Goal: Transaction & Acquisition: Purchase product/service

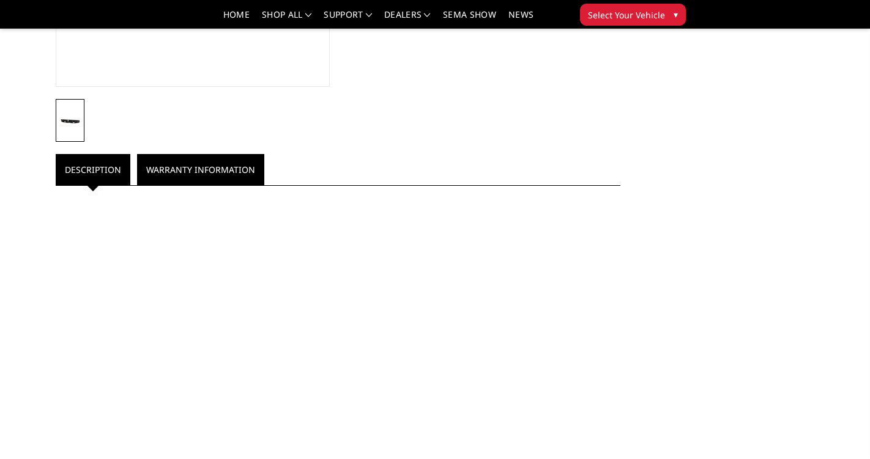
click at [180, 176] on link "Warranty Information" at bounding box center [200, 169] width 127 height 31
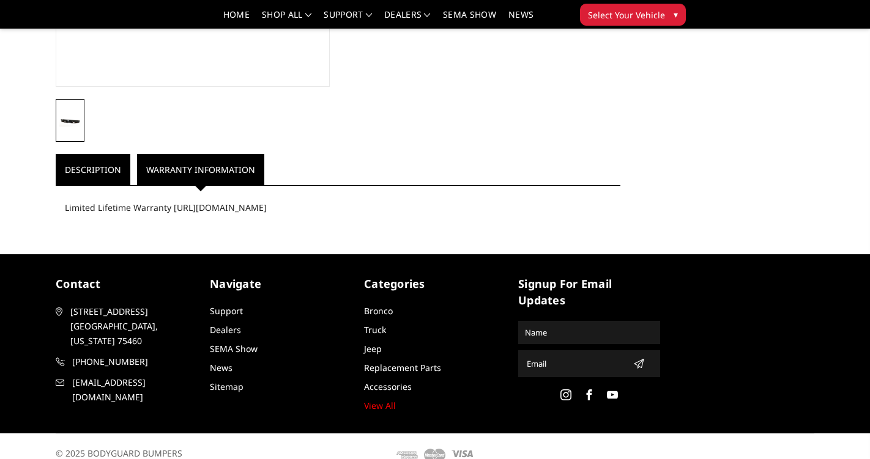
click at [90, 171] on link "Description" at bounding box center [93, 169] width 75 height 31
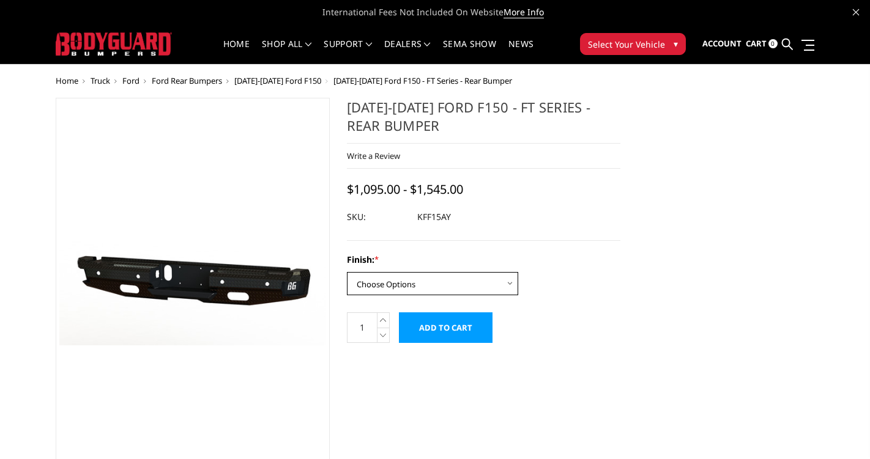
click at [490, 284] on select "Choose Options Bare Metal Gloss Black Powder Coat Texture Black Powder Coat" at bounding box center [432, 283] width 171 height 23
select select "1265"
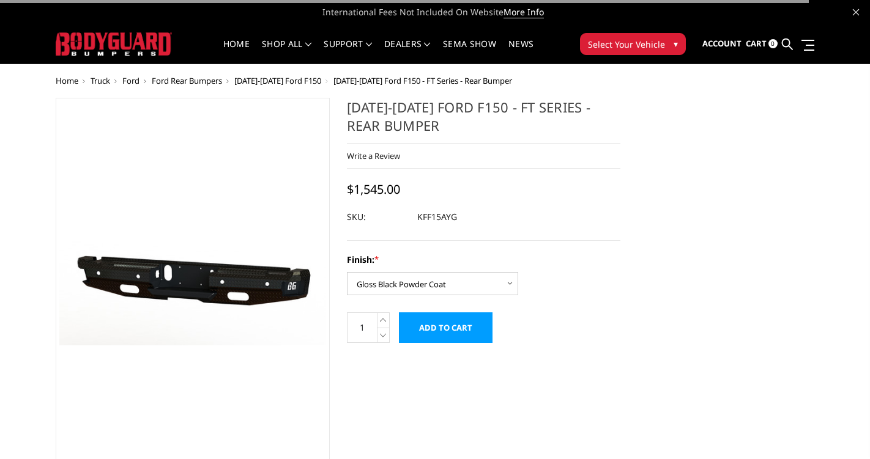
click at [450, 332] on input "Add to Cart" at bounding box center [446, 328] width 94 height 31
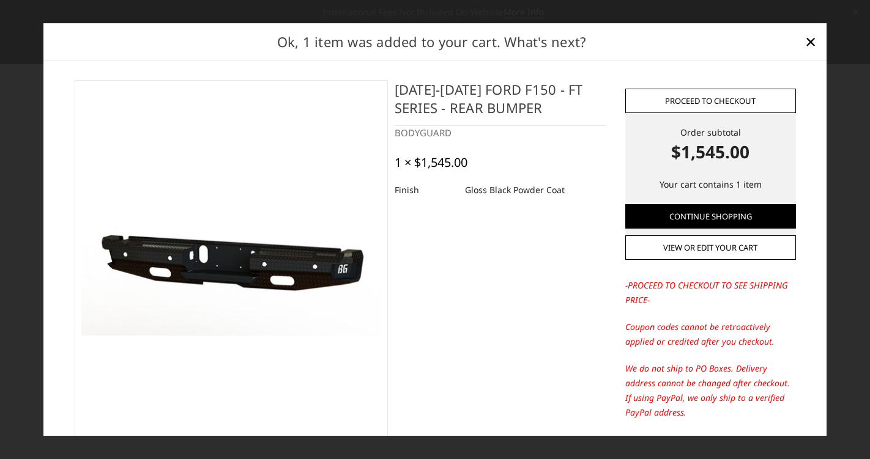
click at [701, 102] on link "Proceed to checkout" at bounding box center [710, 101] width 171 height 24
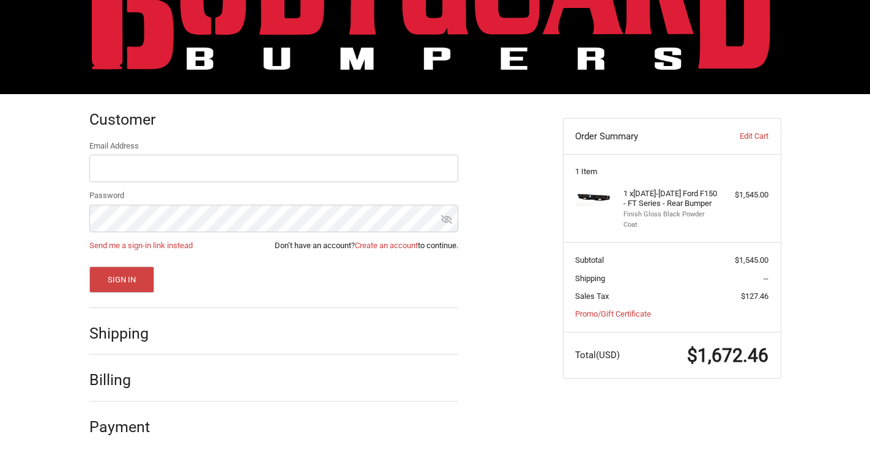
scroll to position [89, 0]
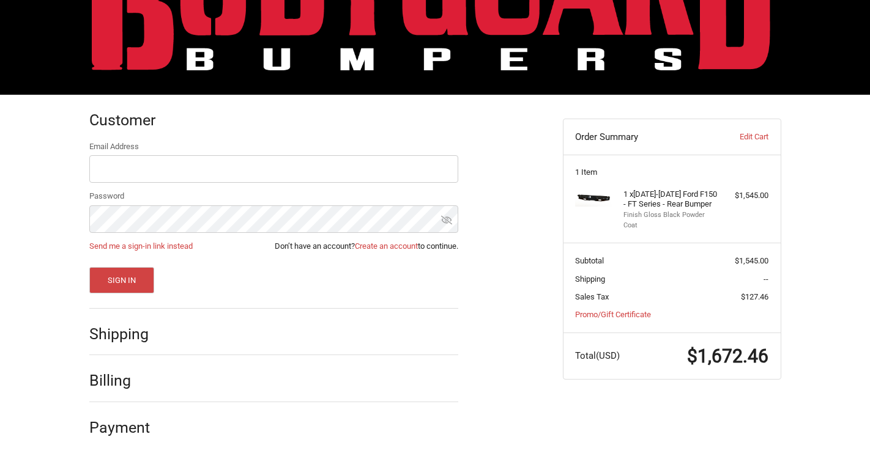
click at [127, 338] on h2 "Shipping" at bounding box center [125, 334] width 72 height 19
click at [201, 353] on div "Shipping" at bounding box center [273, 335] width 369 height 42
click at [213, 390] on div at bounding box center [316, 383] width 286 height 15
click at [402, 242] on link "Create an account" at bounding box center [386, 246] width 63 height 9
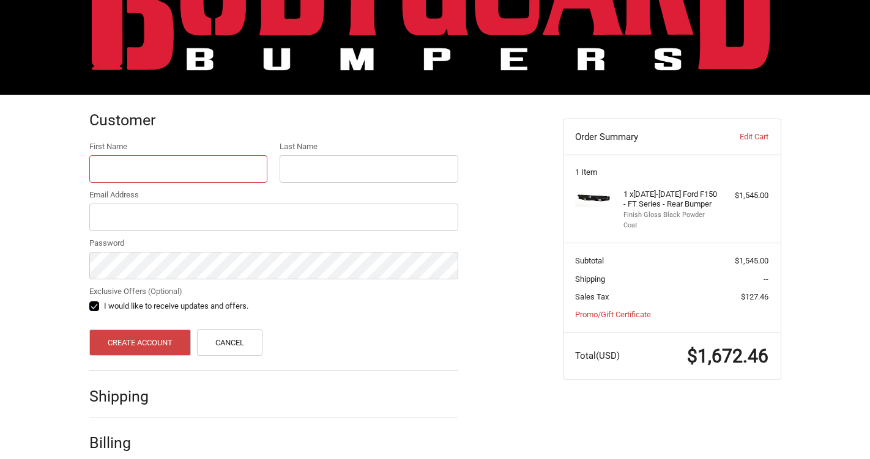
type input "Romin"
type input "Hirschy"
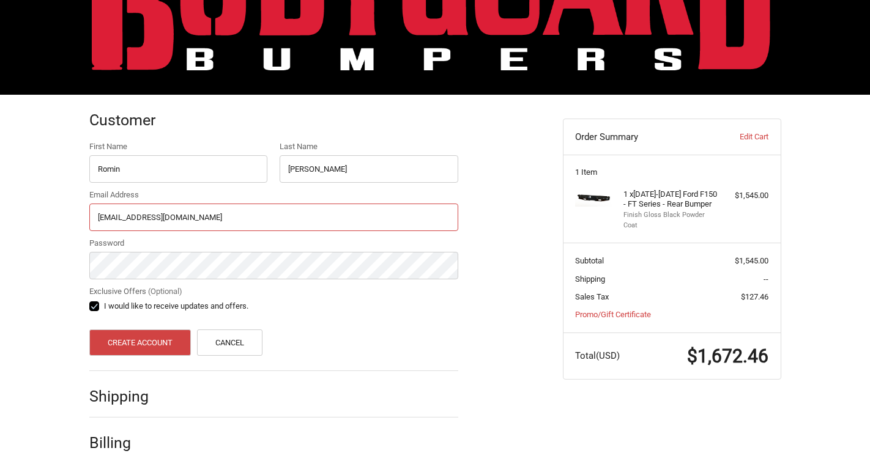
type input "[EMAIL_ADDRESS][DOMAIN_NAME]"
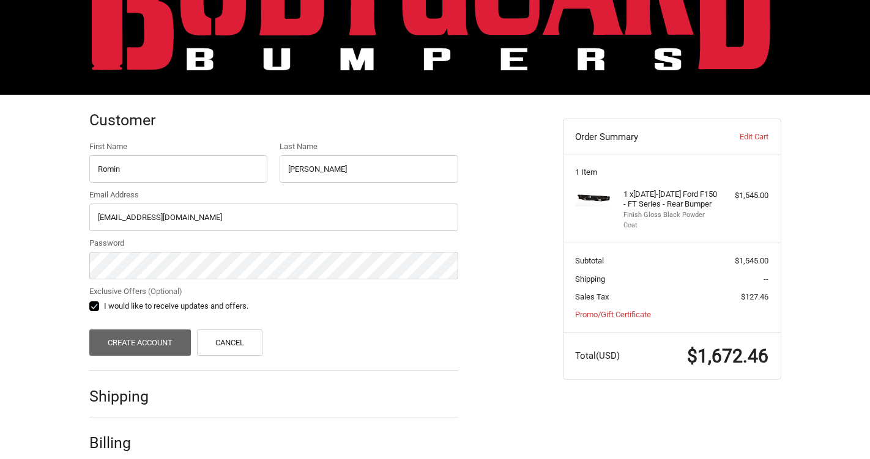
click at [127, 343] on button "Create Account" at bounding box center [140, 343] width 102 height 26
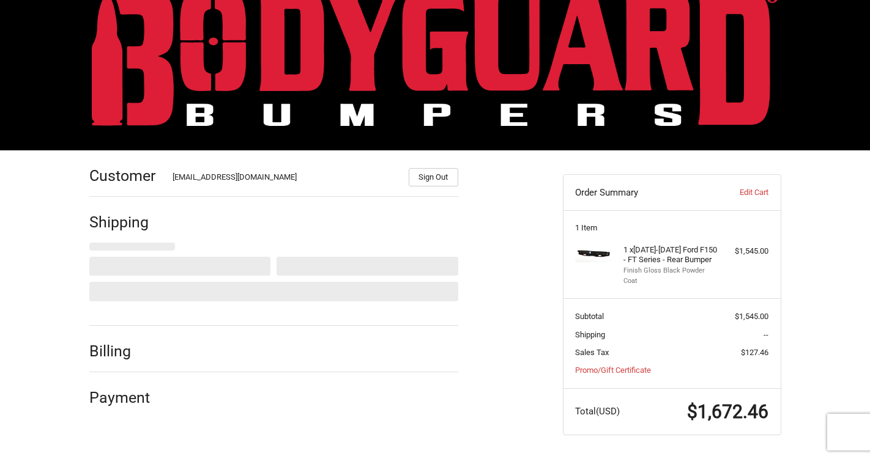
scroll to position [31, 0]
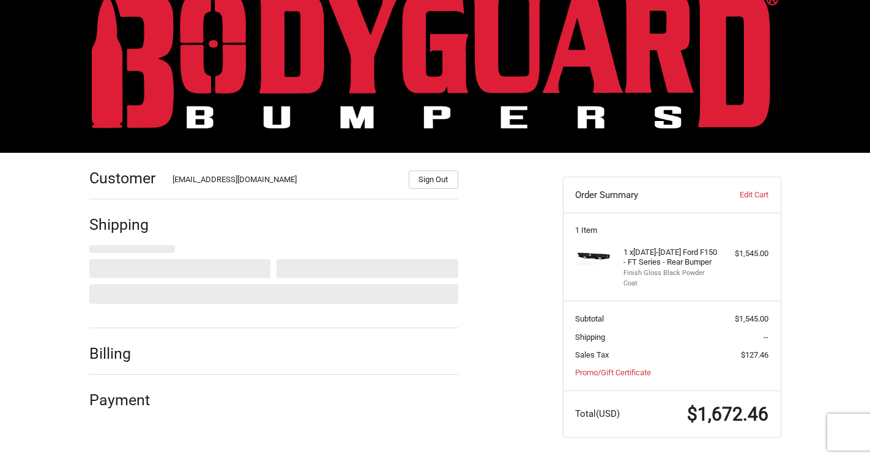
select select "US"
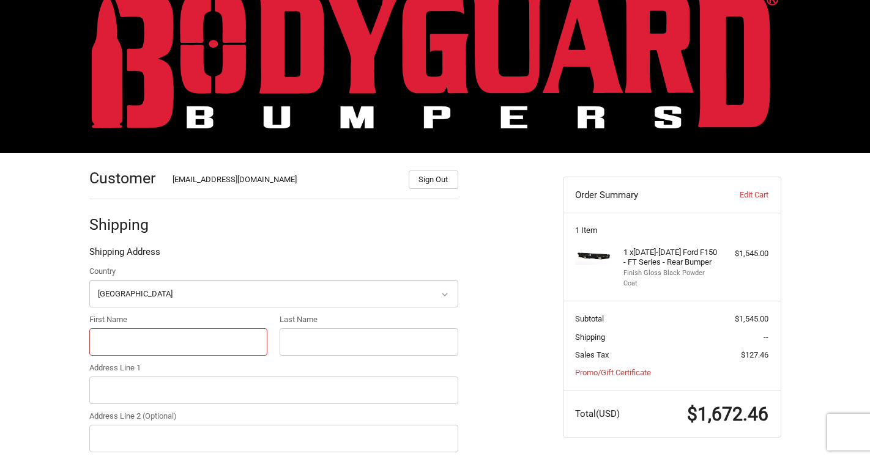
type input "Romin"
type input "Hirschy"
type input "2209 Ross Ave"
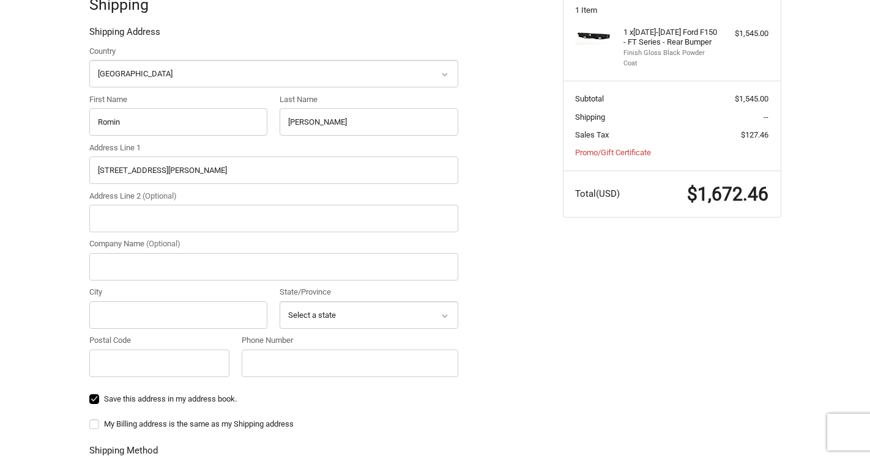
scroll to position [255, 0]
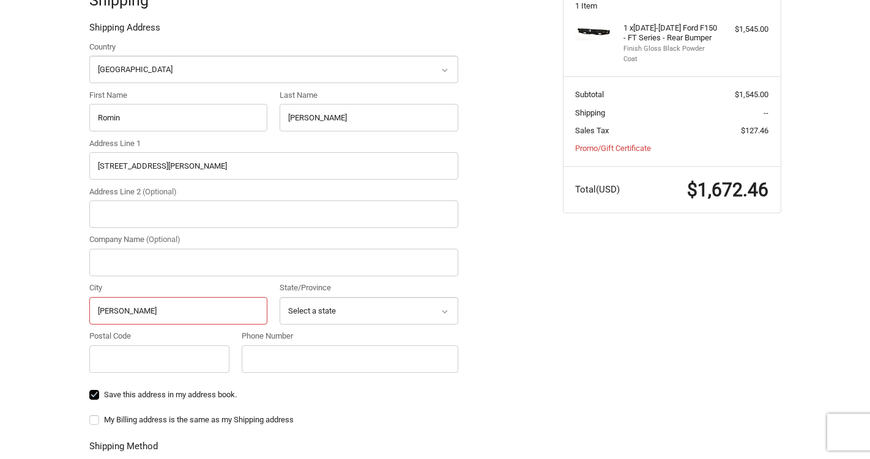
type input "Hoover"
select select "AL"
type input "35226"
click at [253, 374] on div "Phone Number" at bounding box center [350, 354] width 229 height 48
type input "3212313364"
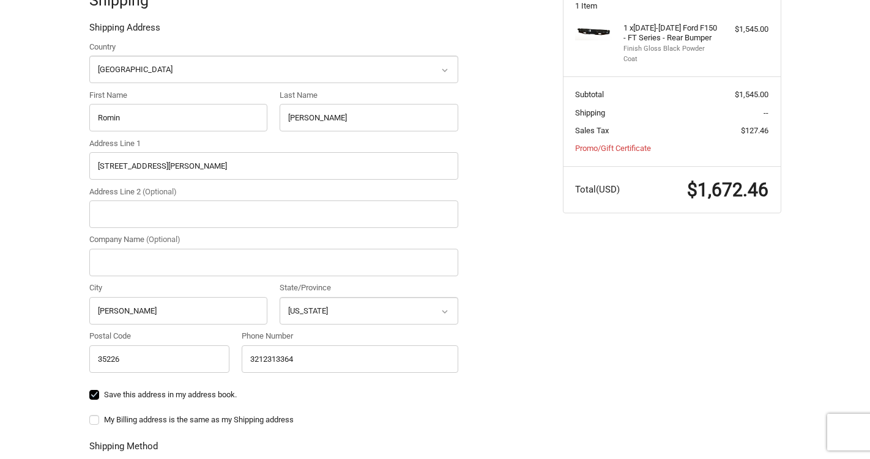
click at [283, 390] on label "Save this address in my address book." at bounding box center [273, 395] width 369 height 10
click at [90, 390] on input "Save this address in my address book." at bounding box center [89, 389] width 1 height 1
checkbox input "false"
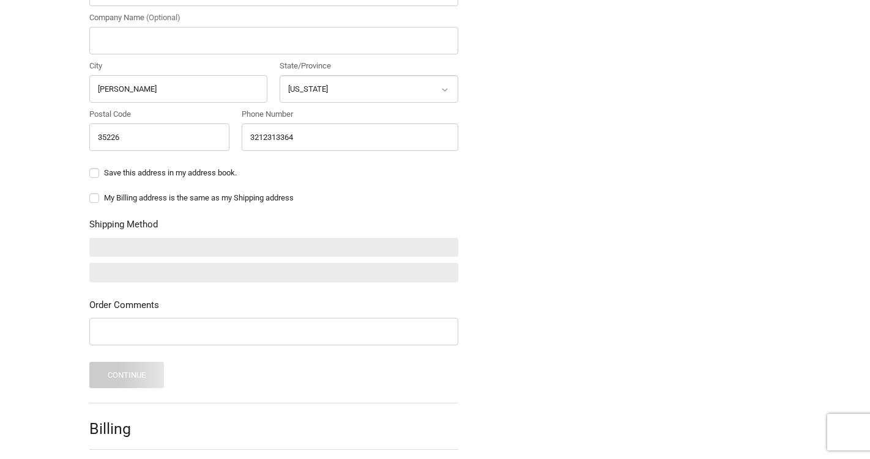
scroll to position [478, 0]
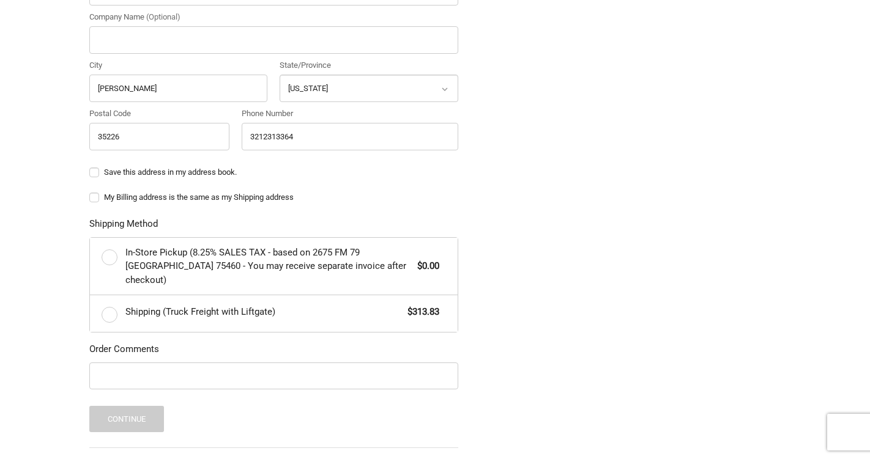
click at [496, 373] on ol "Customer rominhirschy@gmail.com Sign Out Shipping Shipping Address Country Sele…" at bounding box center [297, 123] width 417 height 835
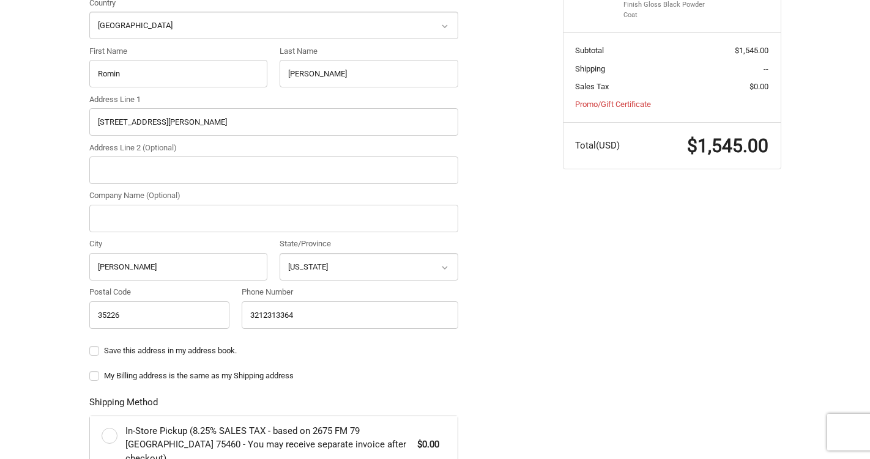
scroll to position [279, 0]
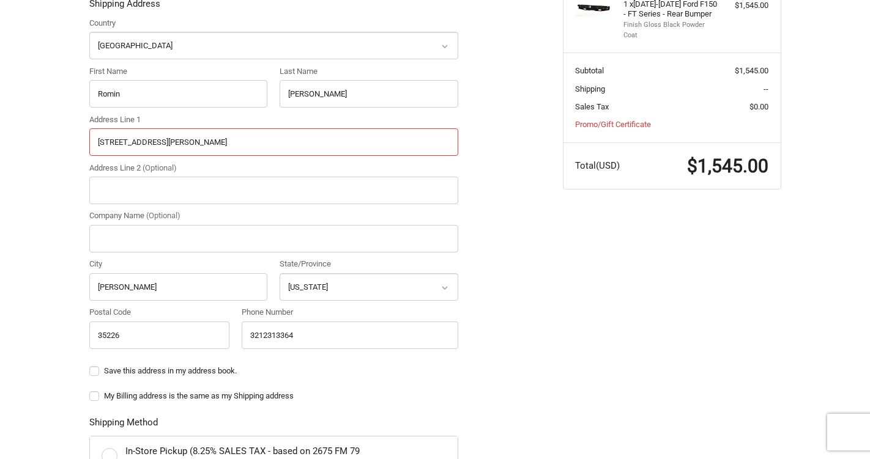
click at [186, 142] on input "2209 Ross Ave" at bounding box center [273, 142] width 369 height 28
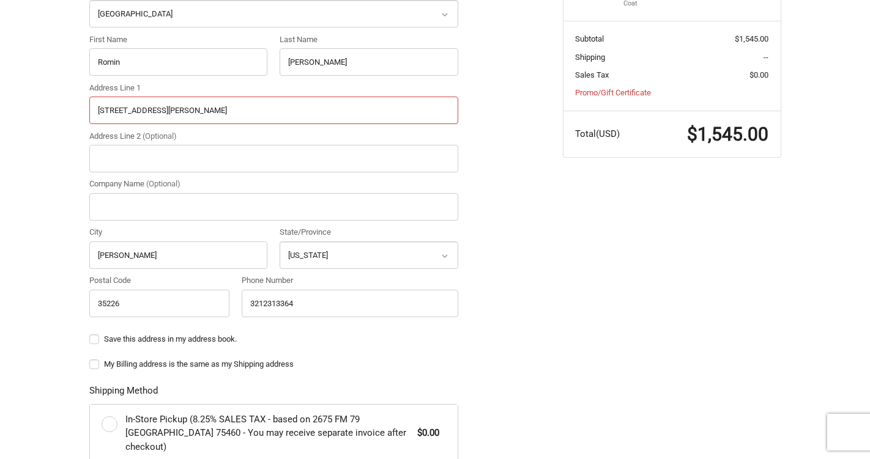
scroll to position [303, 0]
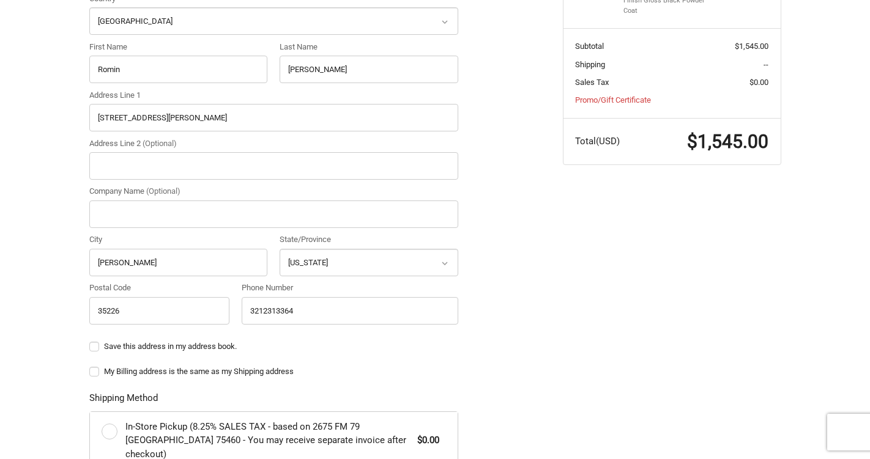
click at [214, 183] on div "Country Select a country Afghanistan Åland Islands Albania Algeria American Sam…" at bounding box center [273, 162] width 381 height 338
click at [177, 117] on input "2209 Ross Ave" at bounding box center [273, 118] width 369 height 28
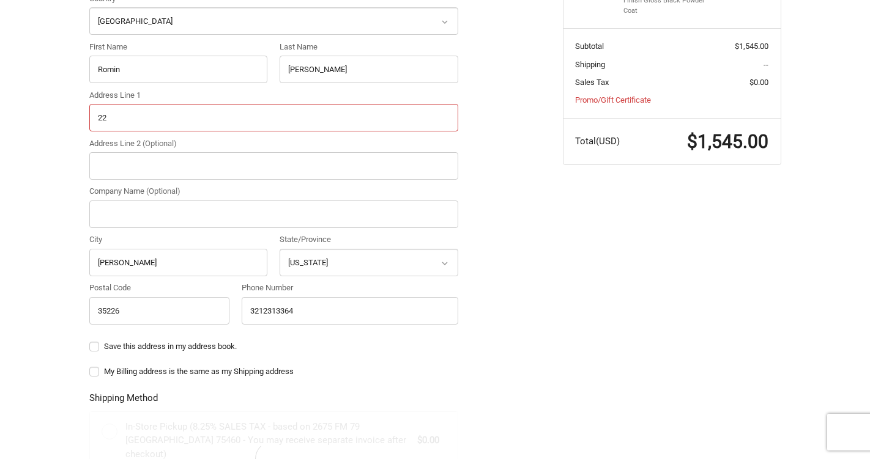
type input "2"
type input "2189 Parkway Lake DR"
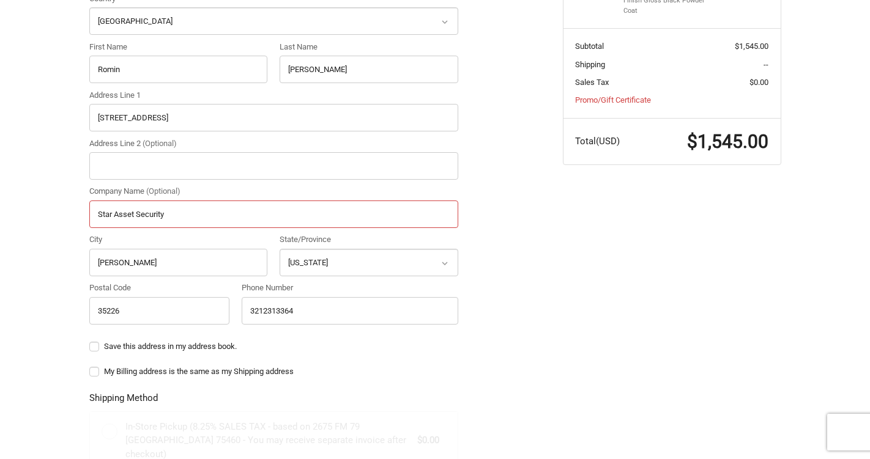
type input "Star Asset Security"
click at [164, 313] on input "35226" at bounding box center [159, 311] width 141 height 28
type input "35244"
click at [349, 352] on div "Save this address in my address book." at bounding box center [273, 349] width 369 height 16
radio input "true"
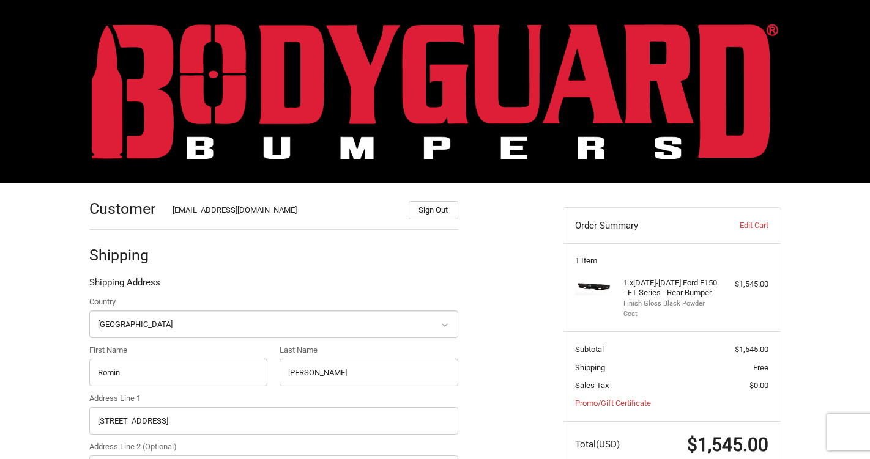
scroll to position [0, 0]
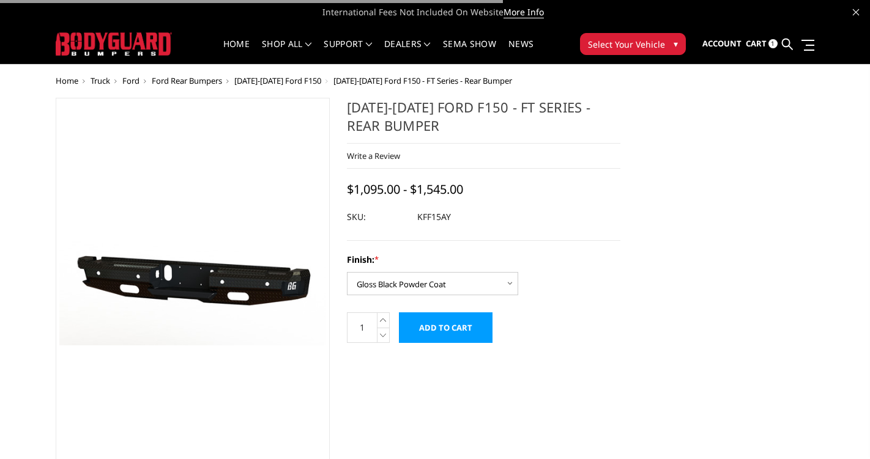
select select "1265"
